Goal: Find specific fact: Find contact information

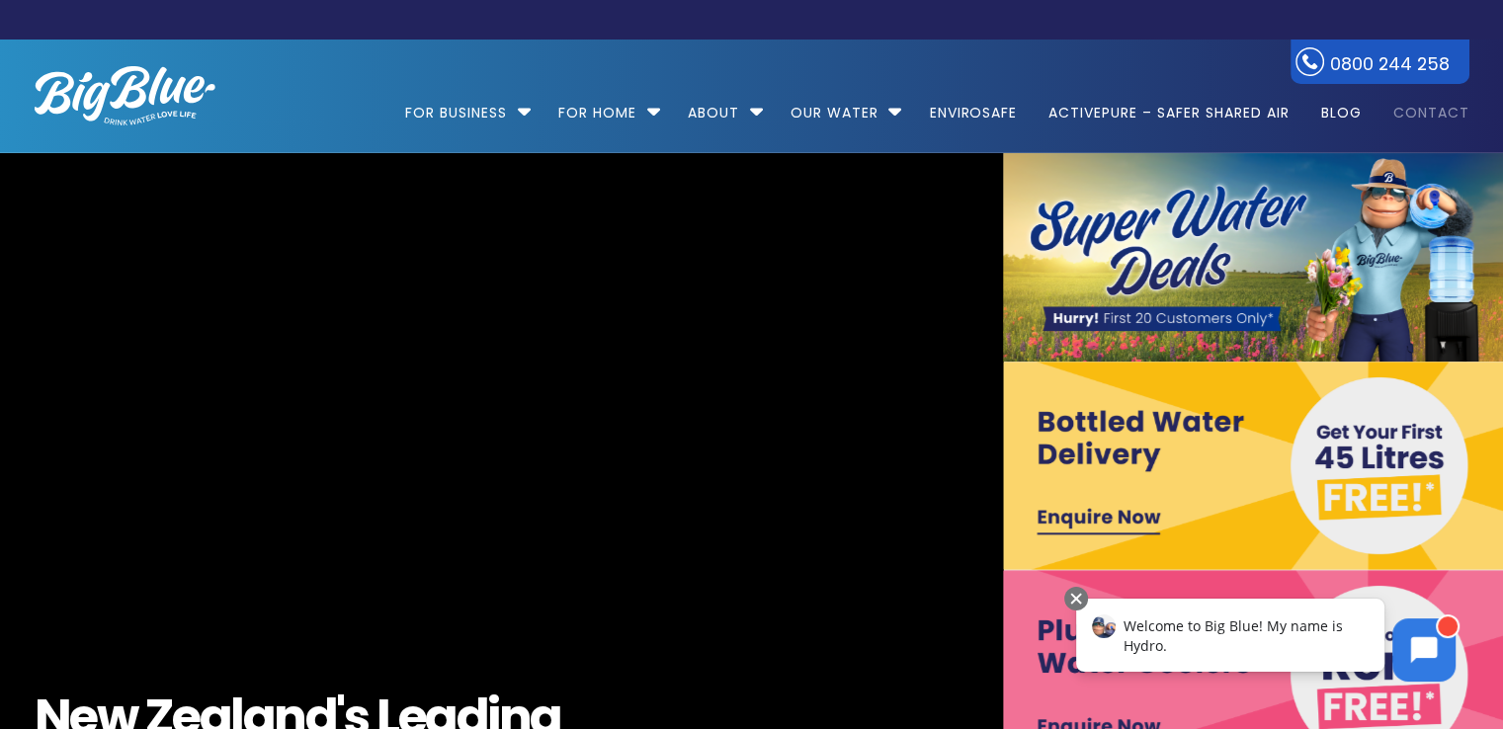
click at [1419, 131] on link "Contact" at bounding box center [1425, 103] width 90 height 127
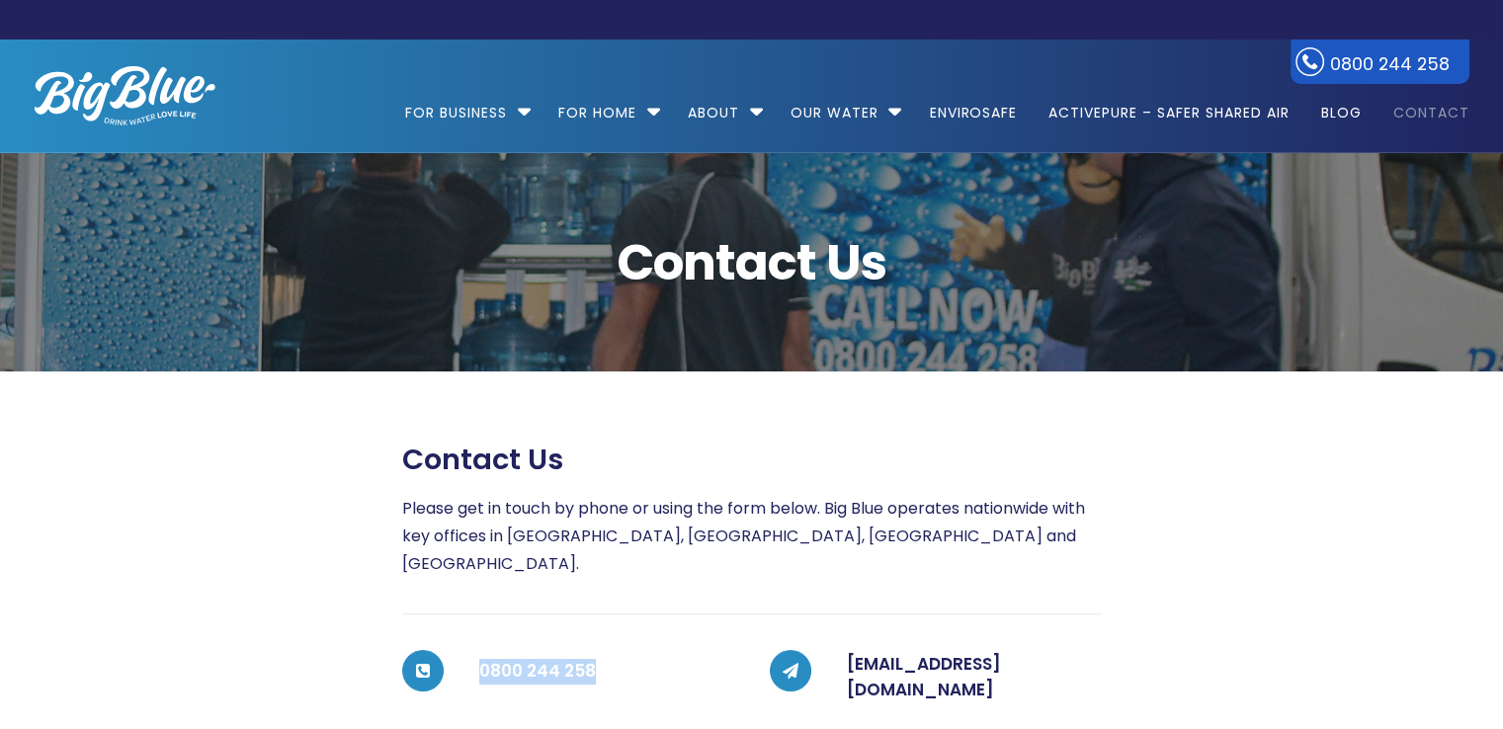
click at [482, 652] on h5 "0800 244 258" at bounding box center [606, 672] width 255 height 40
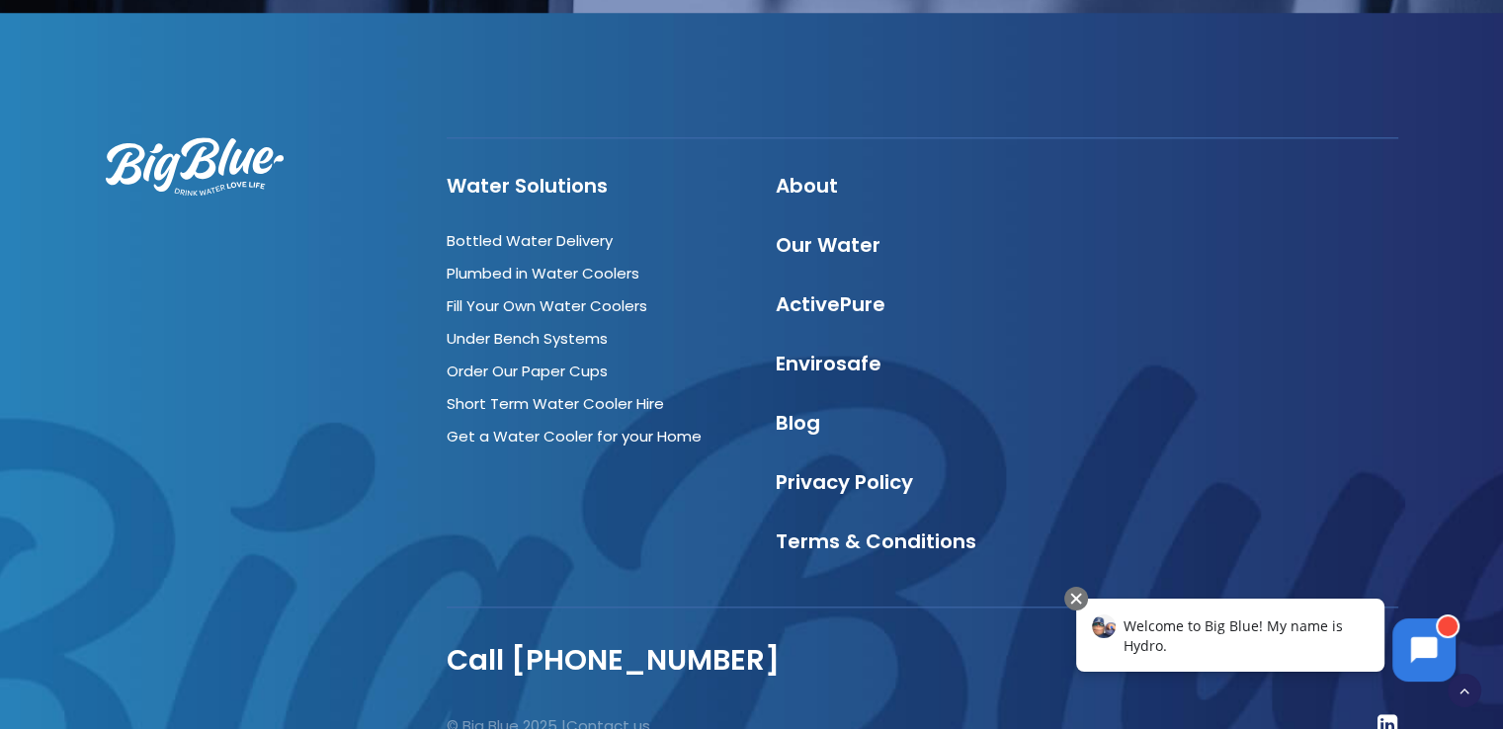
scroll to position [2181, 0]
